Goal: Task Accomplishment & Management: Manage account settings

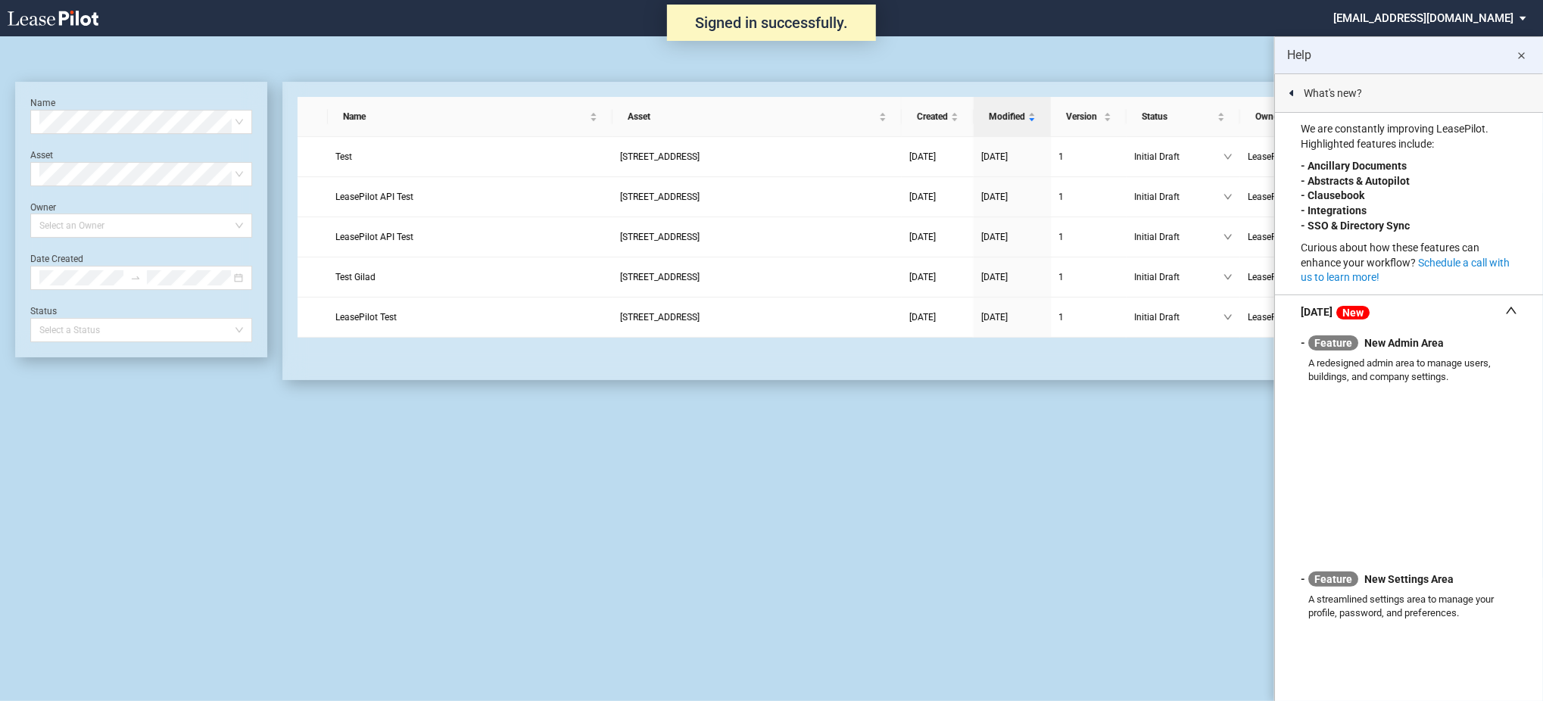
click at [1442, 20] on md-select "admin@leasepilot.co Super Admin Area Admin Area Settings Sign Out" at bounding box center [1434, 17] width 207 height 34
click at [1425, 61] on div "Admin Area" at bounding box center [1432, 65] width 55 height 15
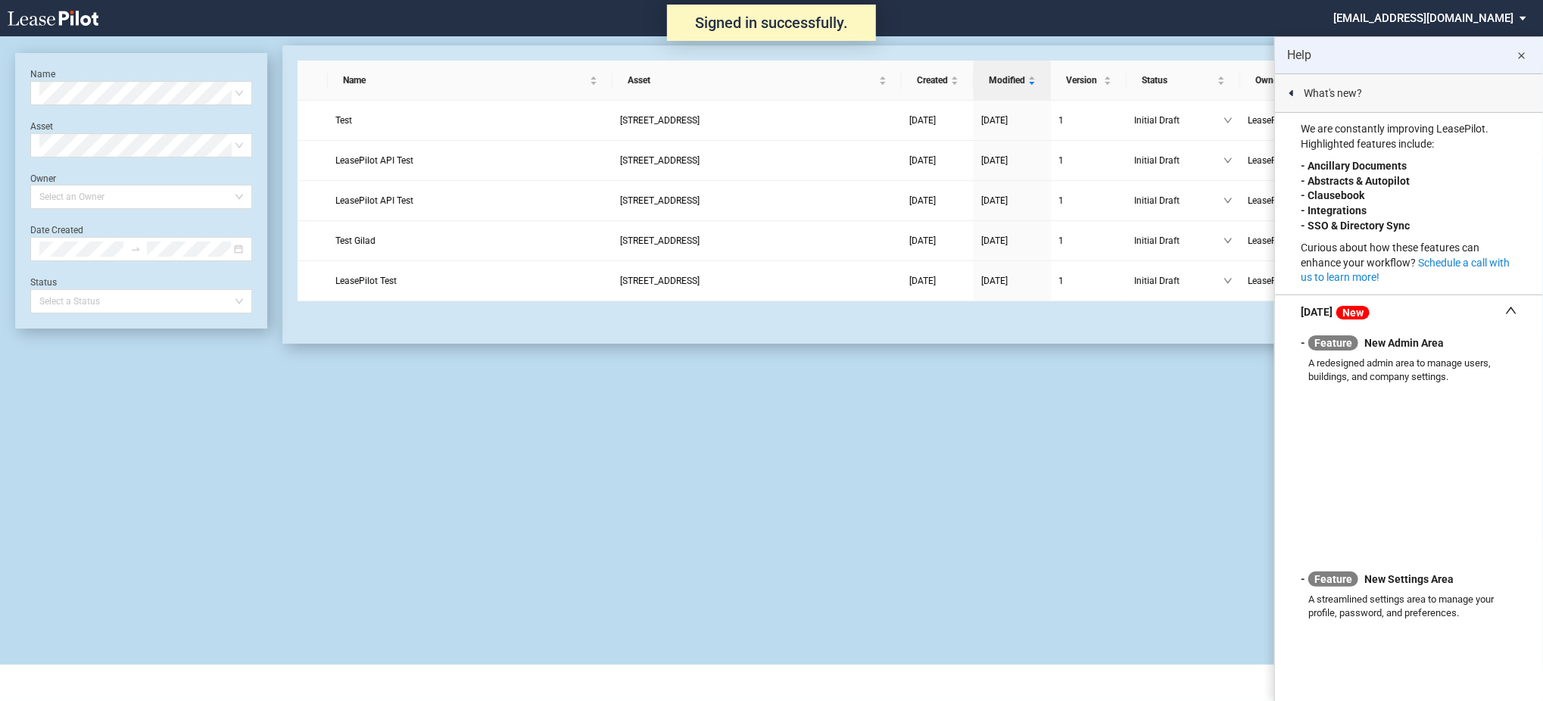
click at [1456, 20] on md-select "[EMAIL_ADDRESS][DOMAIN_NAME]" at bounding box center [1434, 17] width 207 height 34
click at [1418, 35] on div "Super Admin Area" at bounding box center [1433, 40] width 84 height 15
click at [1521, 60] on md-icon "close" at bounding box center [1521, 56] width 18 height 18
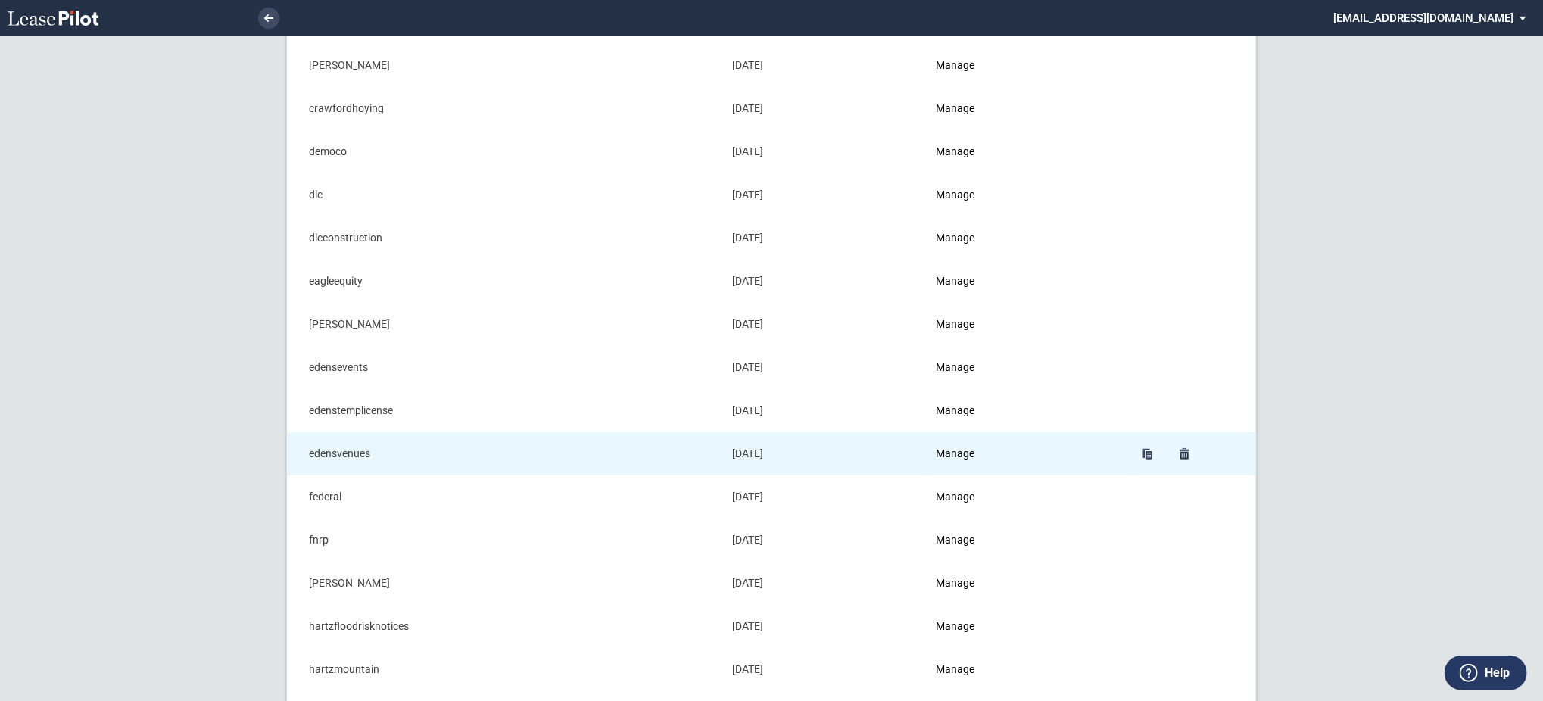
scroll to position [303, 0]
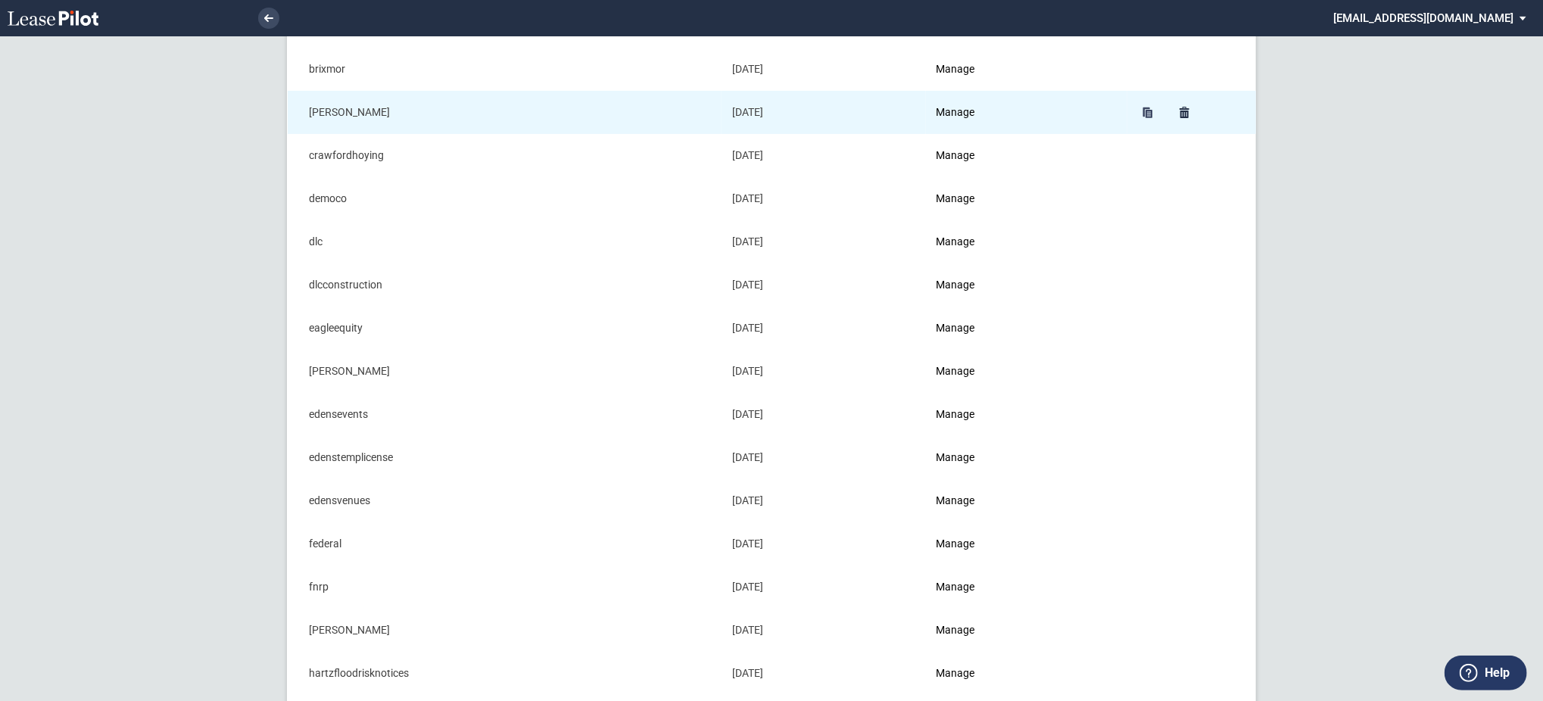
click at [971, 119] on td "Manage" at bounding box center [1026, 112] width 201 height 43
click at [975, 115] on link "Manage" at bounding box center [955, 112] width 39 height 12
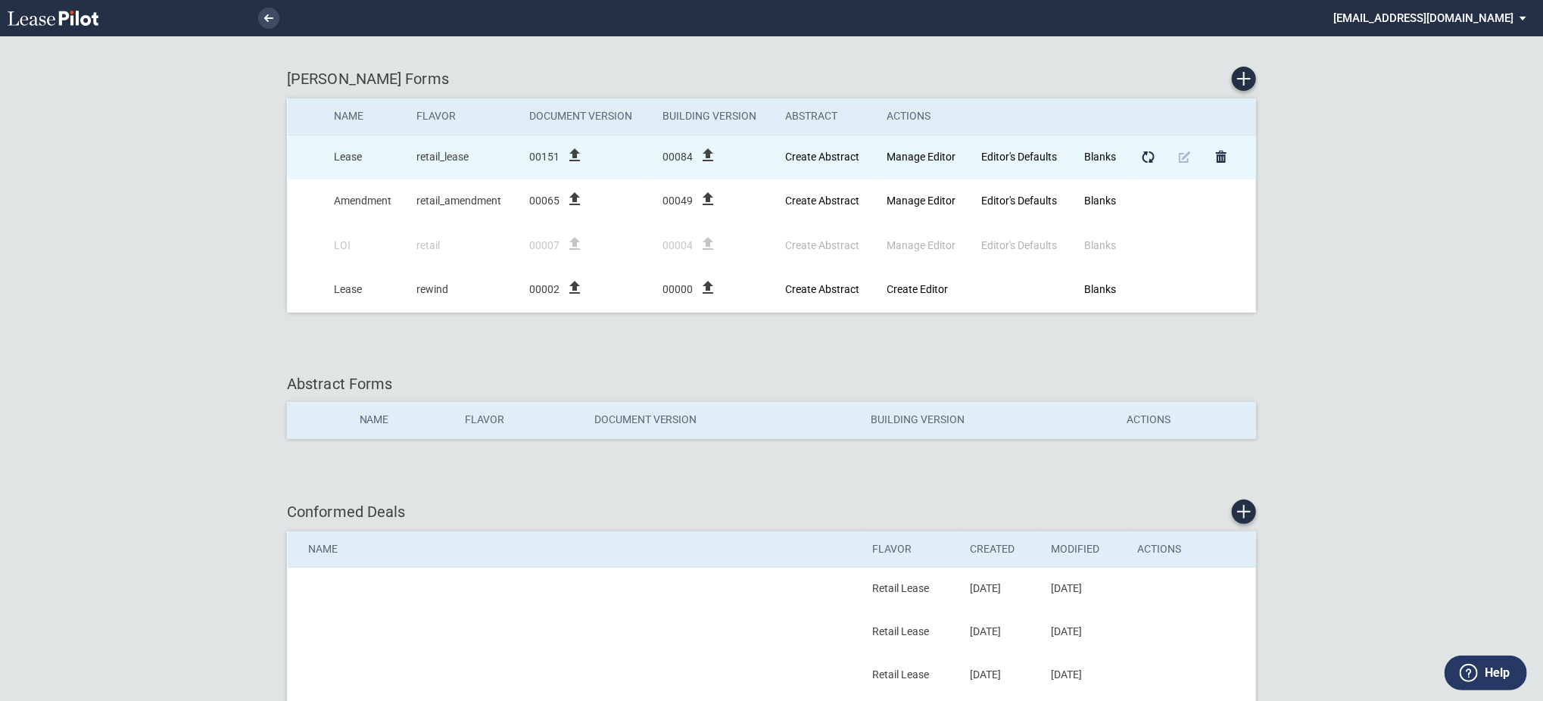
click at [578, 156] on icon "file_upload" at bounding box center [574, 155] width 18 height 18
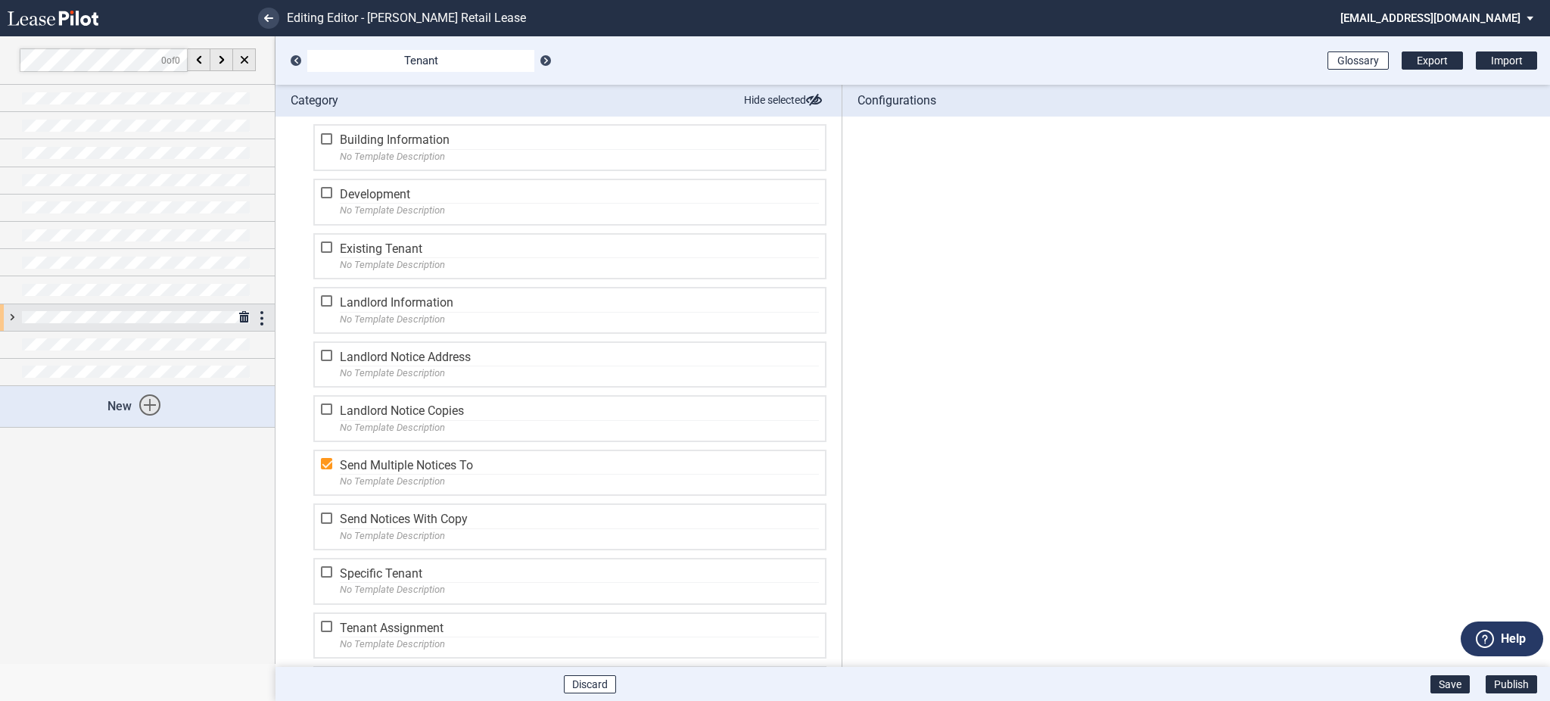
click at [7, 313] on div at bounding box center [137, 317] width 275 height 26
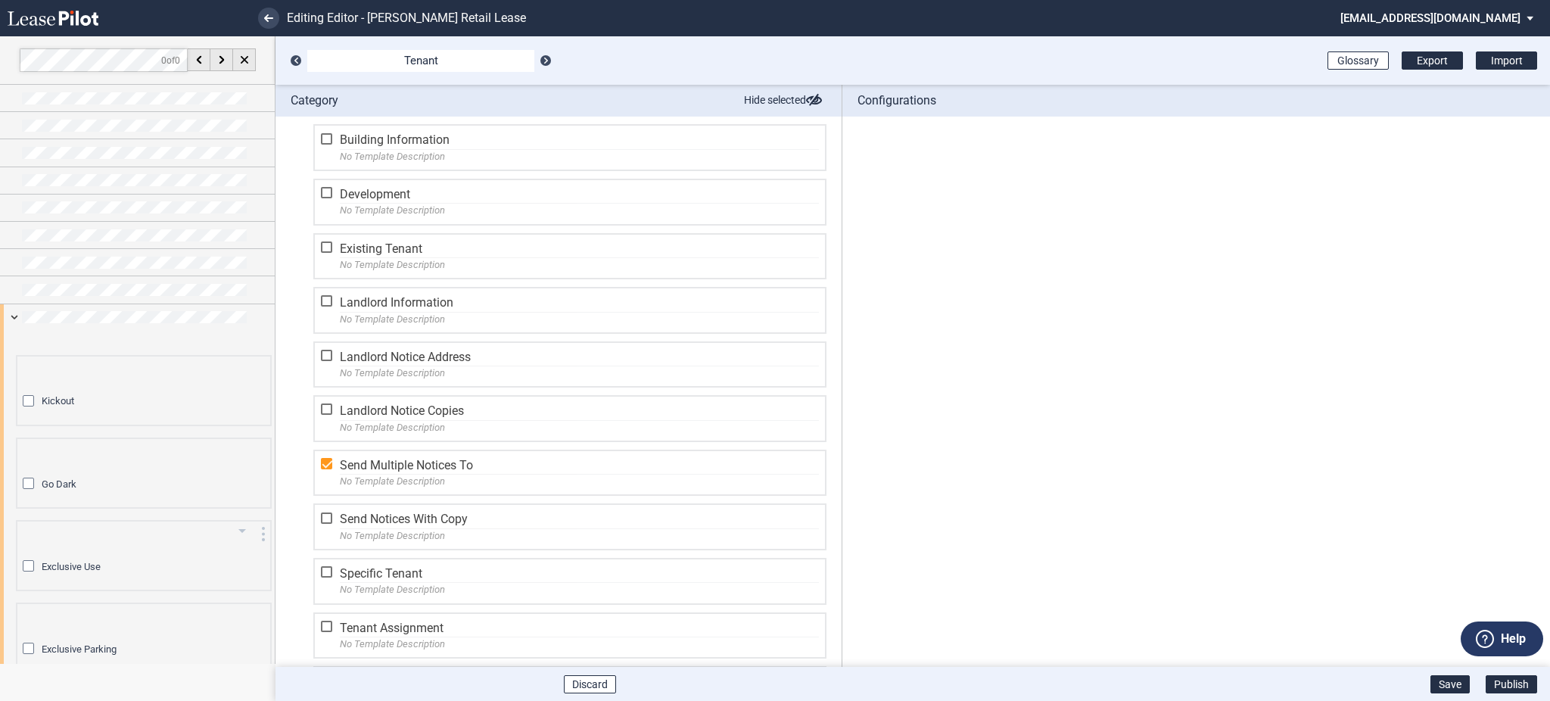
scroll to position [285, 0]
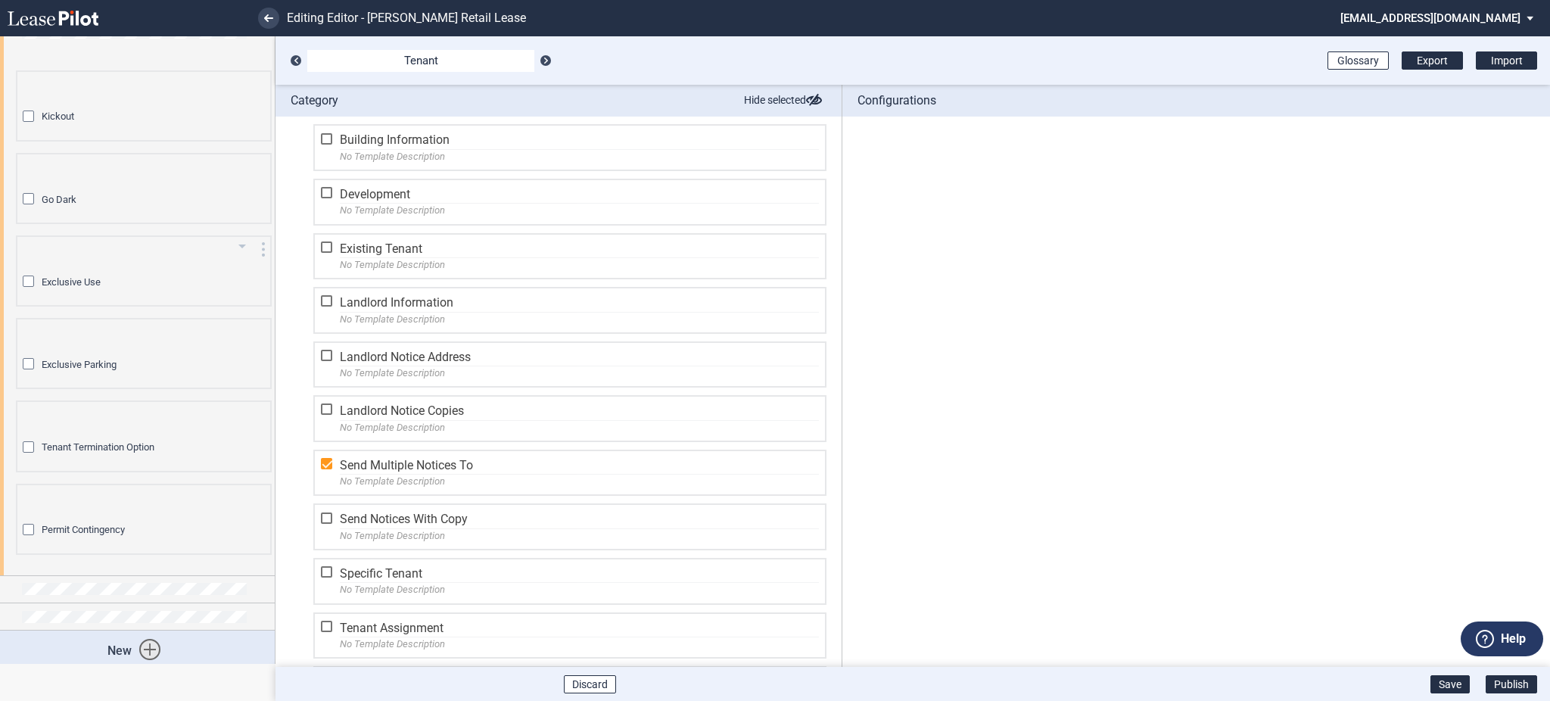
click at [27, 280] on div "Exclusive Use" at bounding box center [30, 283] width 15 height 15
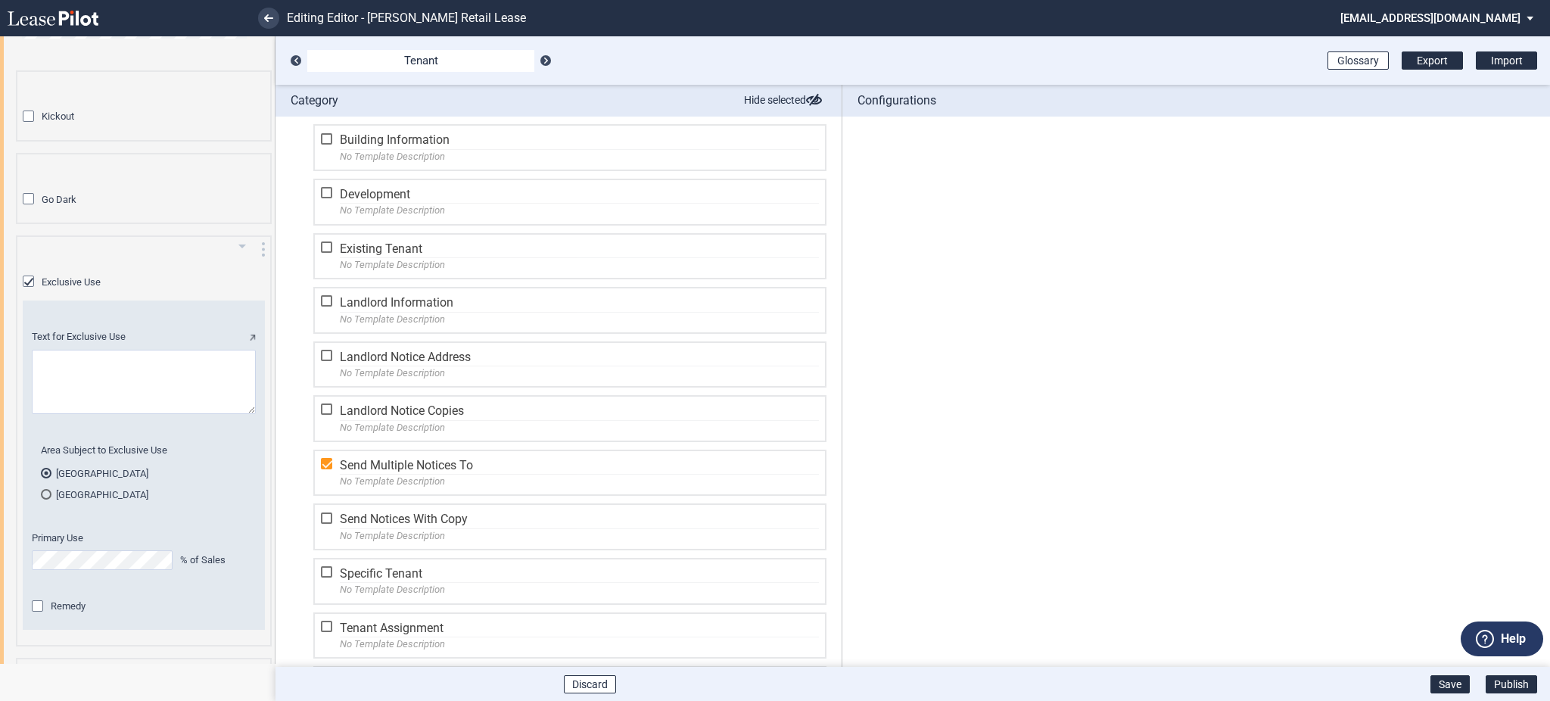
click at [27, 277] on div "Exclusive Use" at bounding box center [30, 283] width 15 height 15
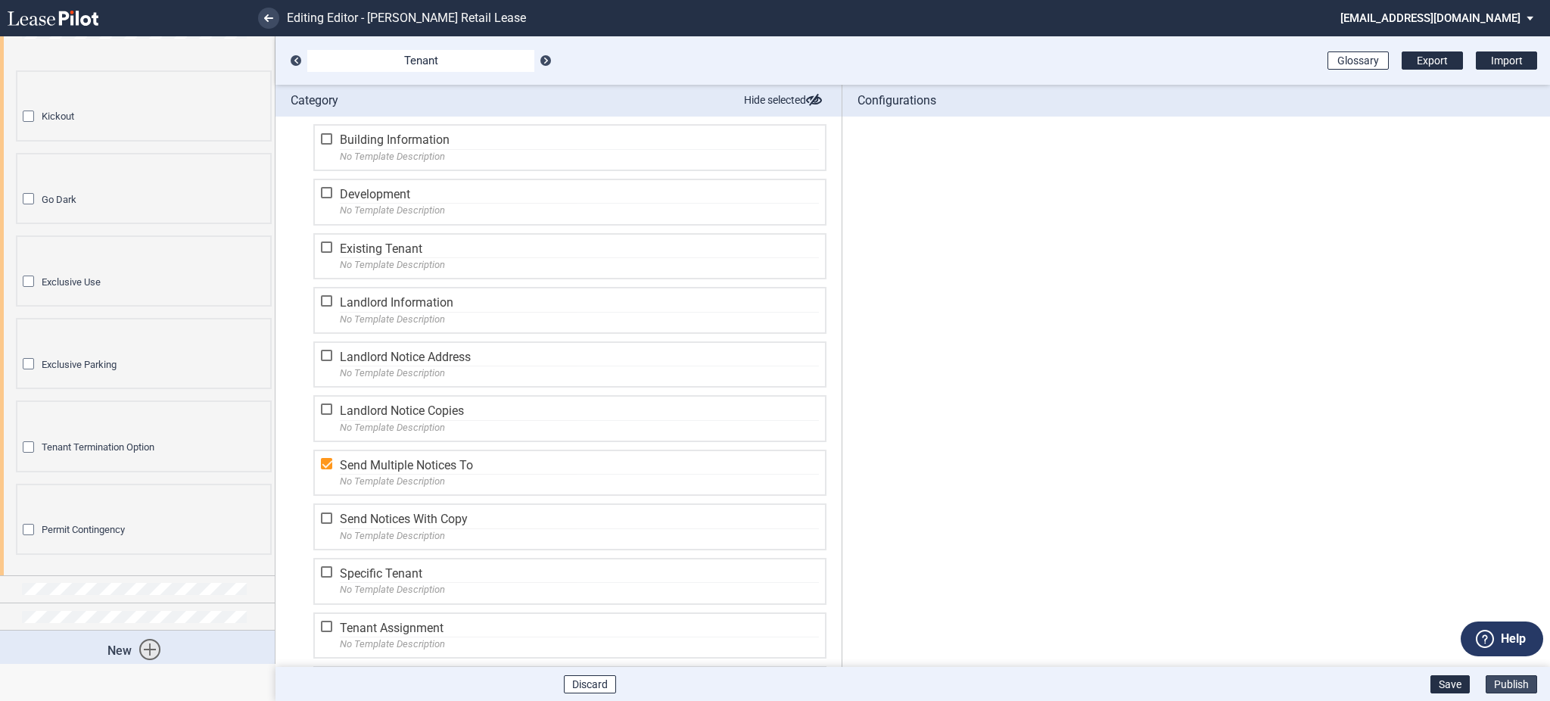
click at [1510, 690] on button "Publish" at bounding box center [1511, 684] width 51 height 18
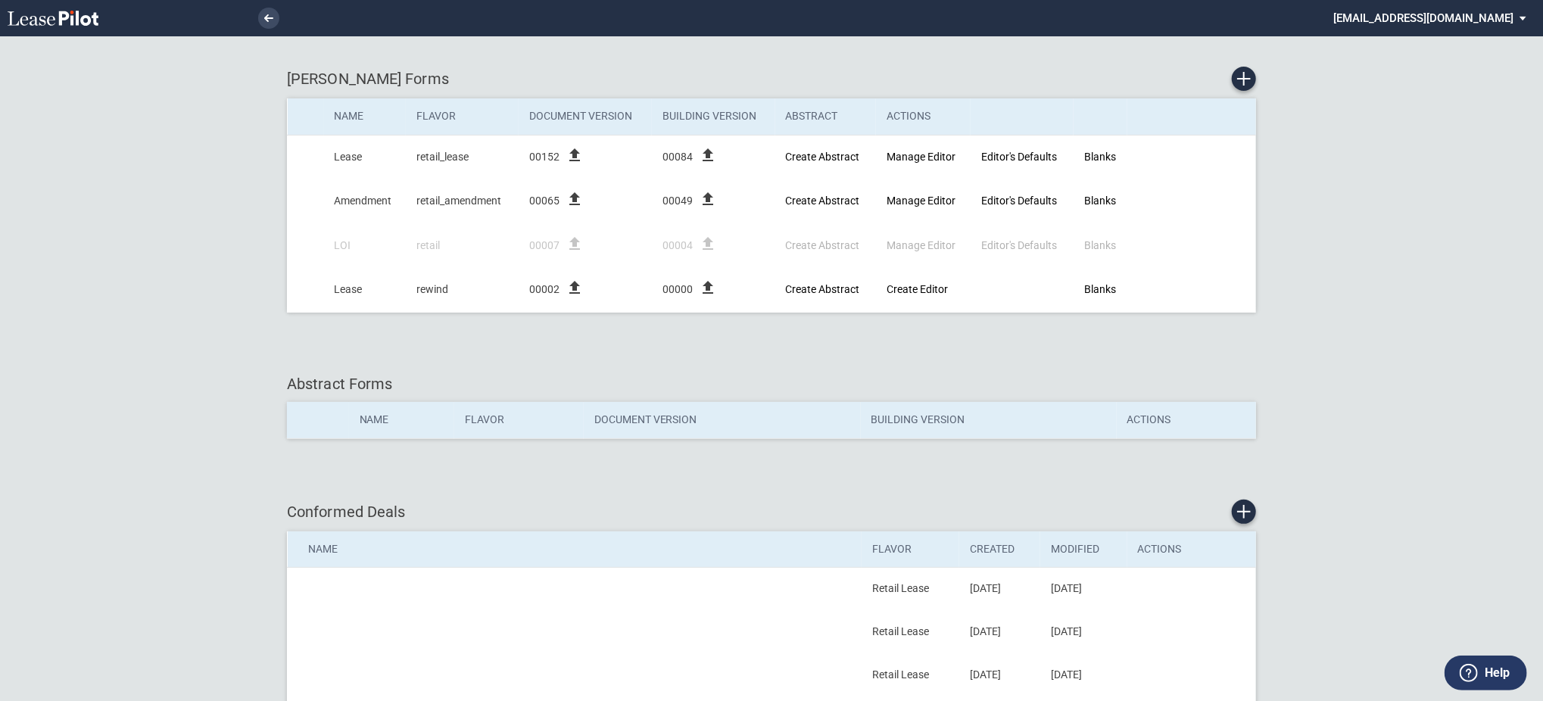
click at [1457, 14] on md-select "[EMAIL_ADDRESS][DOMAIN_NAME] Super Admin Area Admin Area Settings Sign Out" at bounding box center [1434, 17] width 207 height 34
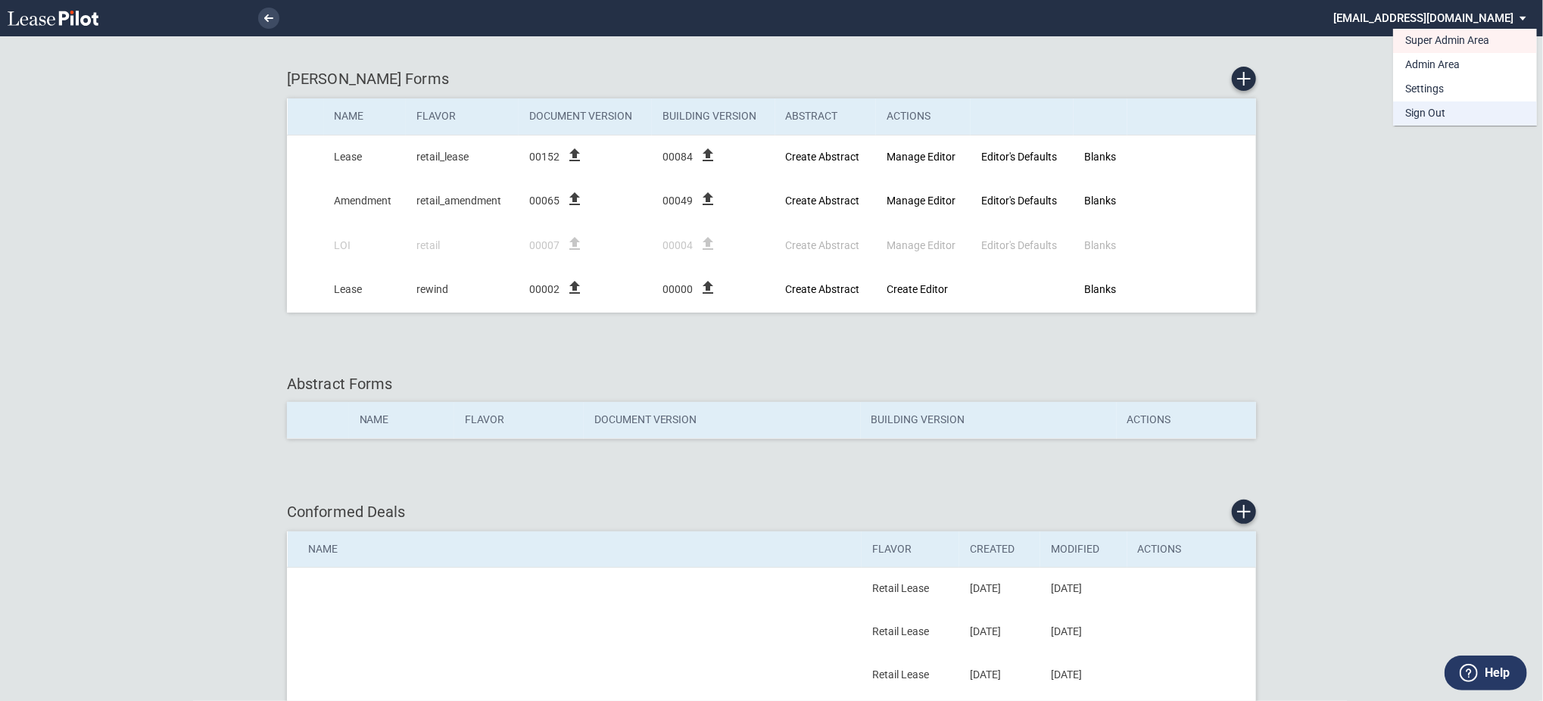
click at [1460, 114] on md-option "Sign Out" at bounding box center [1465, 113] width 144 height 24
